Goal: Transaction & Acquisition: Book appointment/travel/reservation

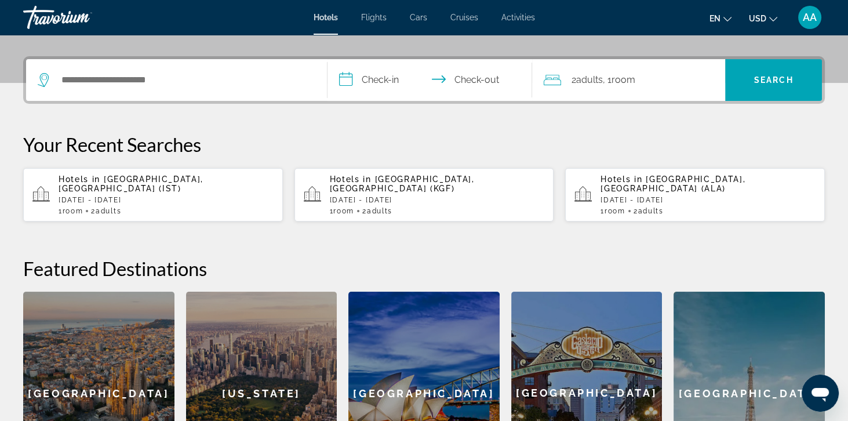
scroll to position [265, 0]
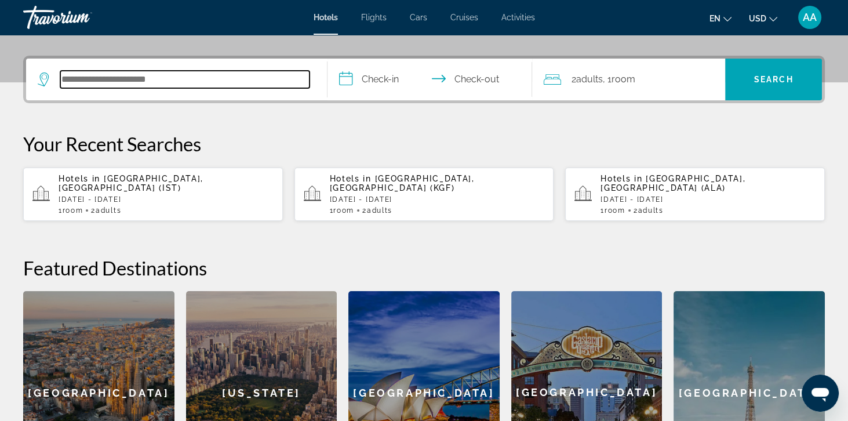
click at [101, 79] on input "Search hotel destination" at bounding box center [184, 79] width 249 height 17
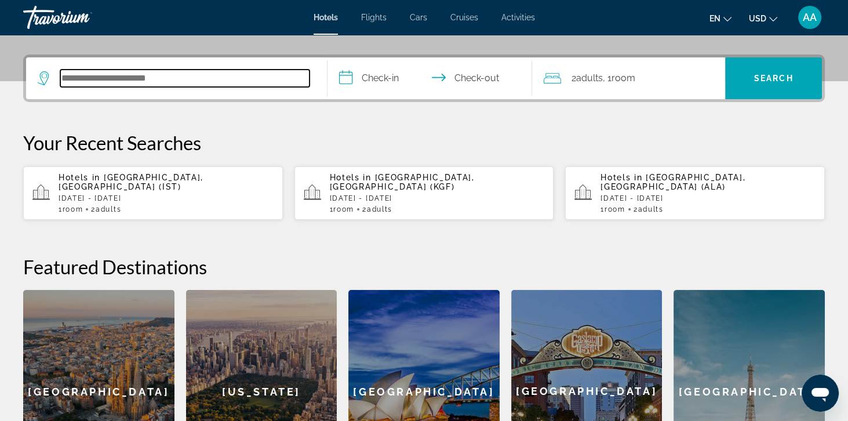
scroll to position [283, 0]
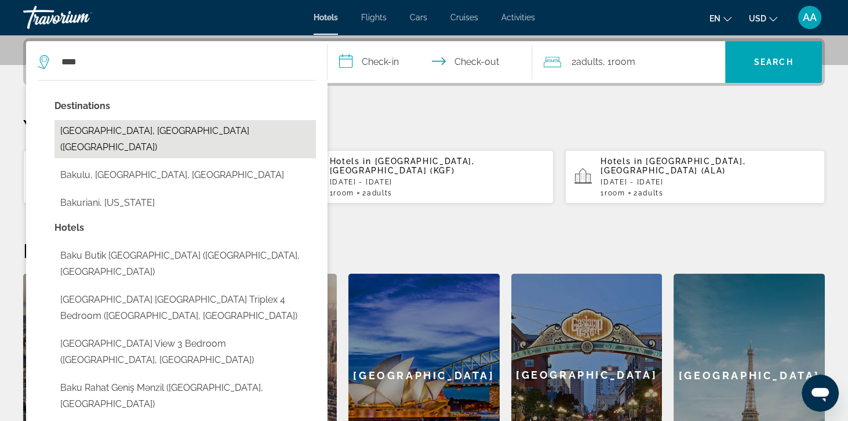
click at [87, 134] on button "Baku, Azerbaijan (BAK)" at bounding box center [184, 139] width 261 height 38
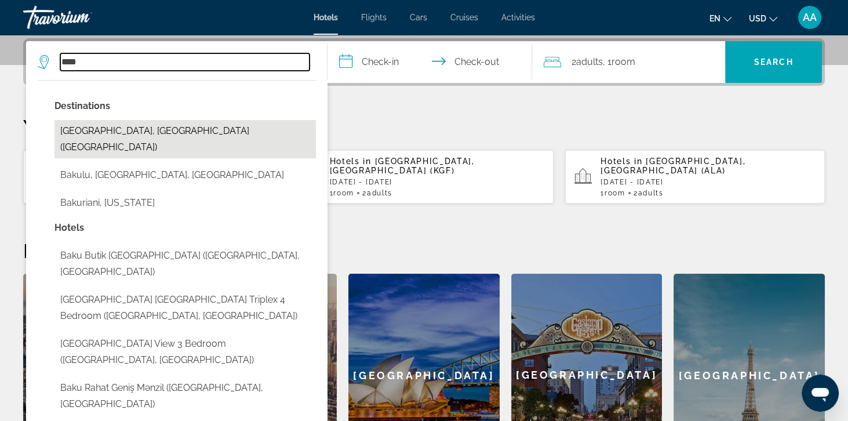
type input "**********"
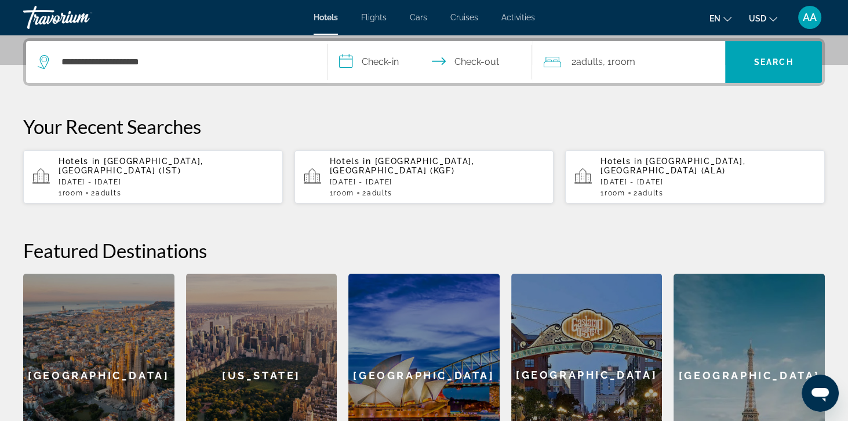
click at [378, 57] on input "**********" at bounding box center [431, 63] width 209 height 45
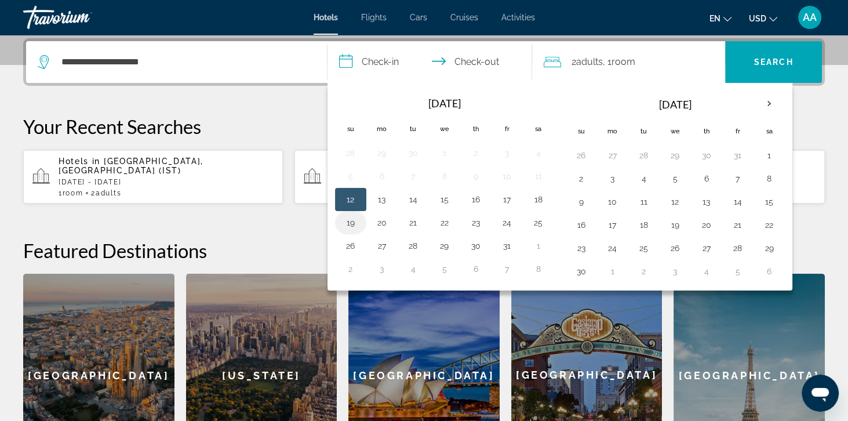
click at [351, 223] on button "19" at bounding box center [350, 222] width 19 height 16
click at [415, 216] on button "21" at bounding box center [413, 222] width 19 height 16
type input "**********"
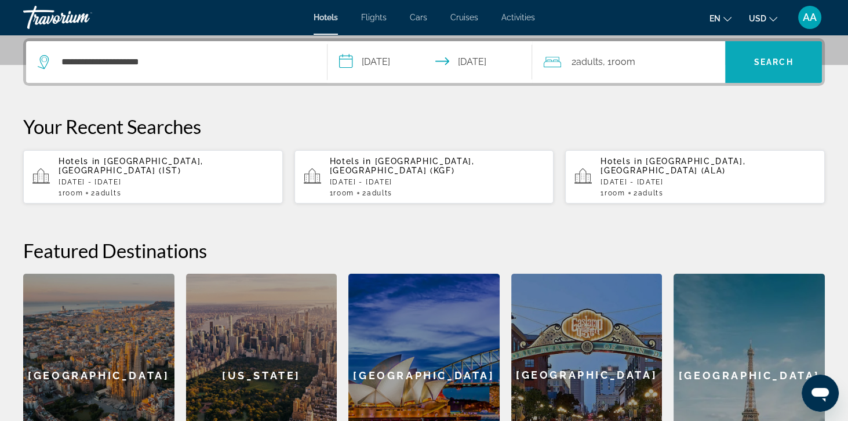
click at [788, 70] on span "Search" at bounding box center [773, 62] width 97 height 28
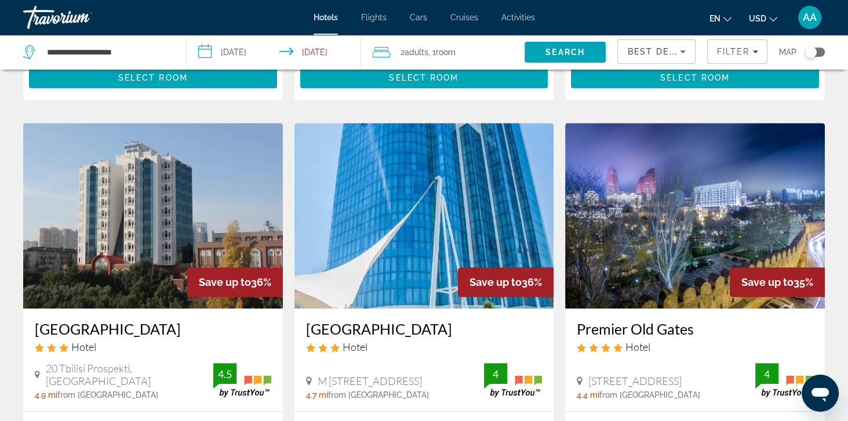
scroll to position [1289, 0]
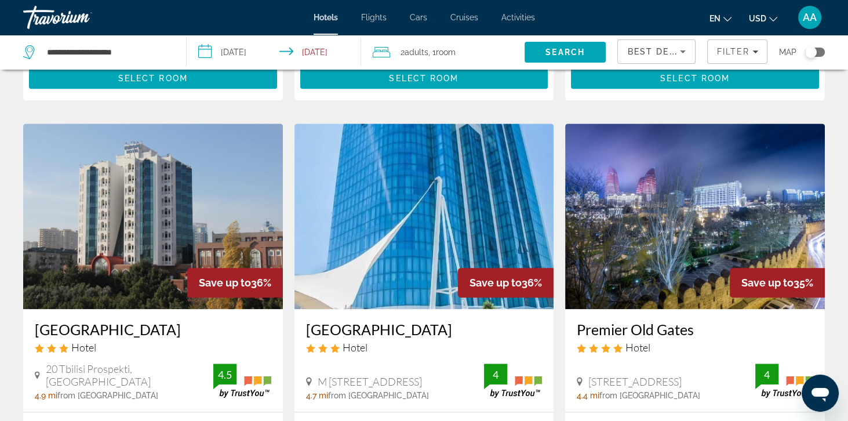
click at [662, 56] on span "Best Deals" at bounding box center [657, 51] width 60 height 9
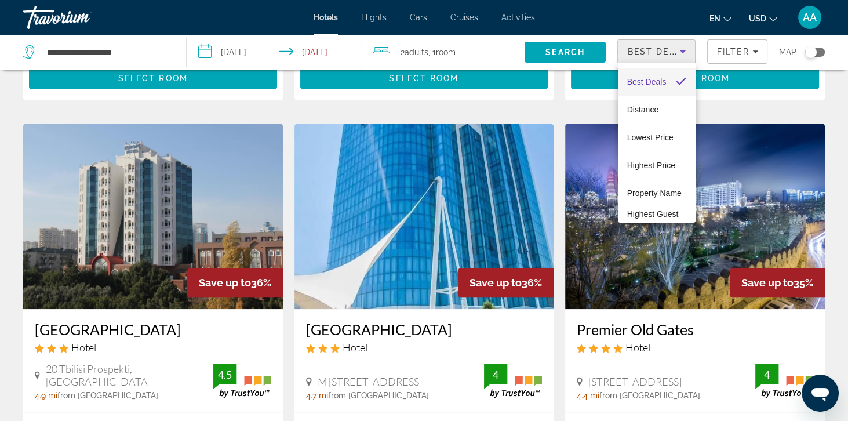
click at [729, 63] on div at bounding box center [424, 210] width 848 height 421
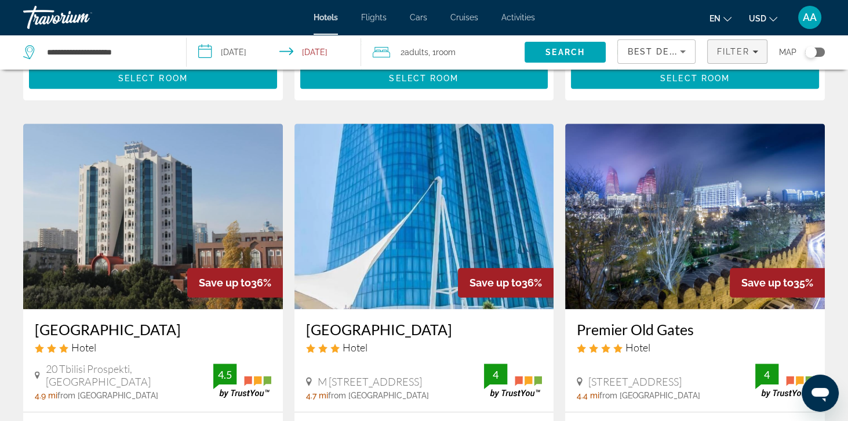
click at [722, 58] on span "Filters" at bounding box center [737, 52] width 59 height 28
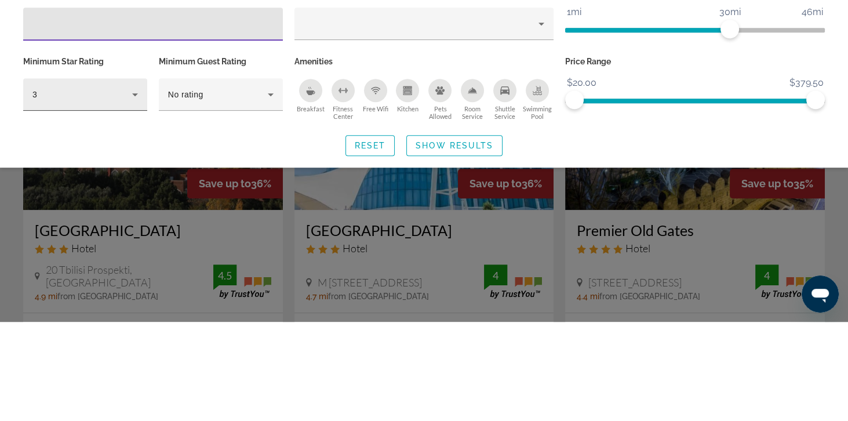
click at [71, 195] on div "3" at bounding box center [82, 194] width 100 height 14
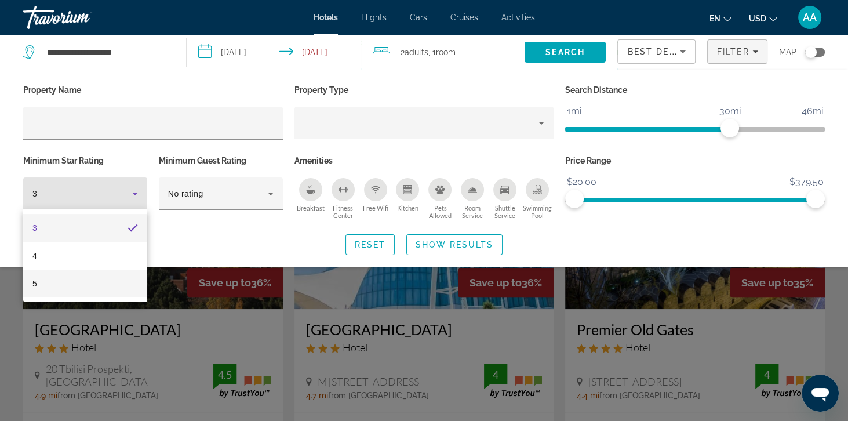
click at [53, 287] on mat-option "5" at bounding box center [85, 283] width 124 height 28
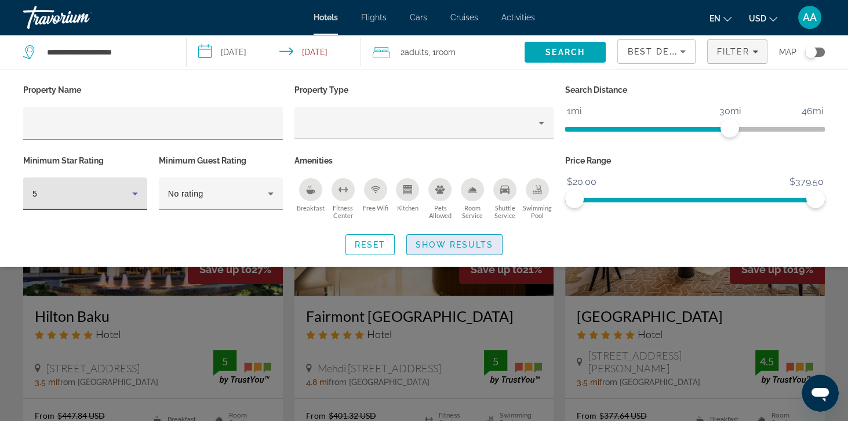
click at [483, 246] on span "Show Results" at bounding box center [455, 244] width 78 height 9
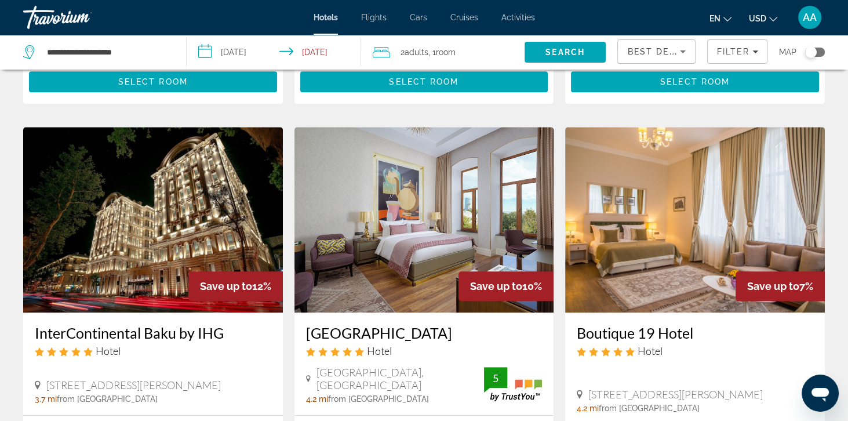
scroll to position [895, 0]
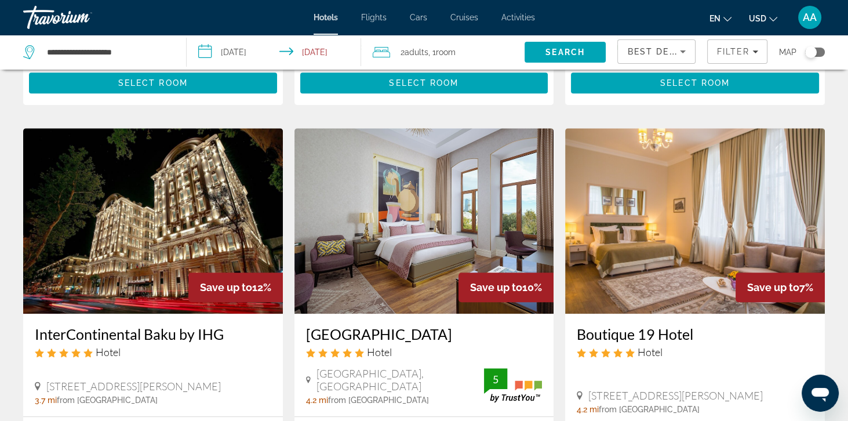
click at [83, 224] on img "Main content" at bounding box center [153, 220] width 260 height 185
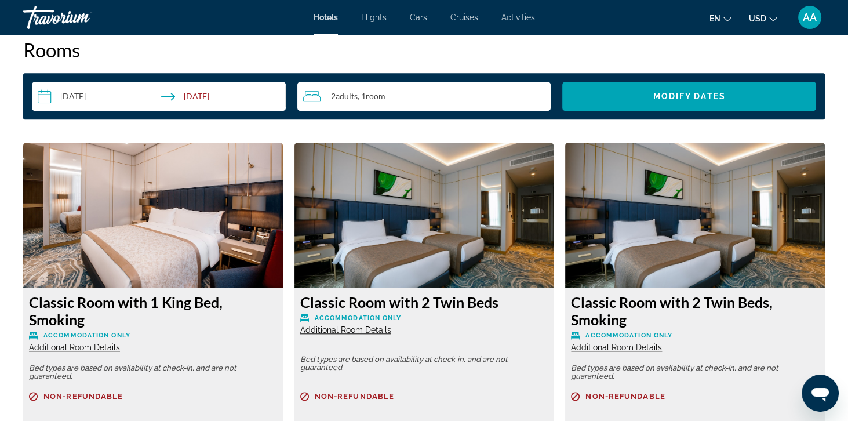
scroll to position [1489, 0]
